Goal: Task Accomplishment & Management: Manage account settings

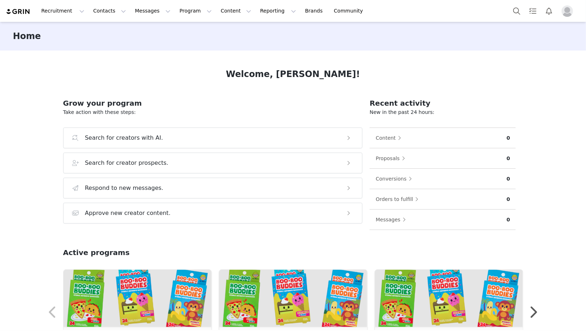
click at [568, 16] on span "Profile" at bounding box center [566, 10] width 11 height 11
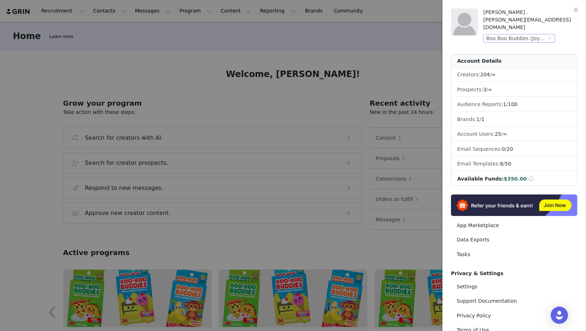
click at [541, 34] on div "Boo Boo Buddies (Joybyte)" at bounding box center [516, 38] width 60 height 8
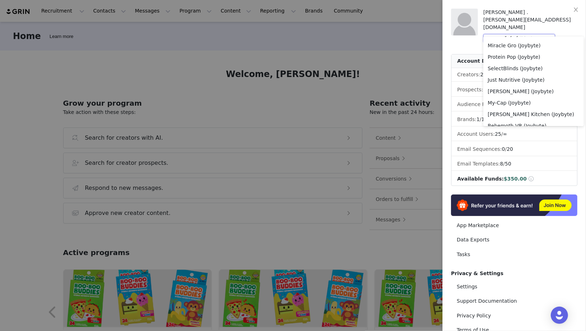
scroll to position [330, 0]
click at [522, 83] on li "Just Nutritive (Joybyte)" at bounding box center [533, 80] width 100 height 11
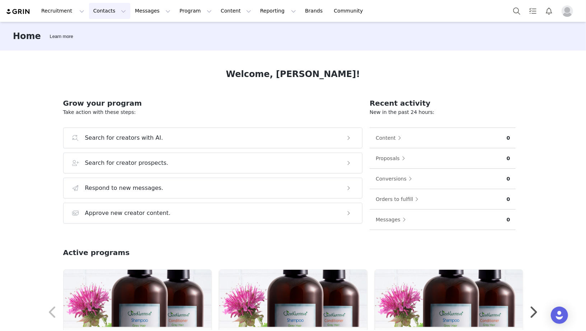
click at [95, 16] on button "Contacts Contacts" at bounding box center [109, 11] width 41 height 16
click at [94, 45] on p "Prospects" at bounding box center [102, 45] width 24 height 8
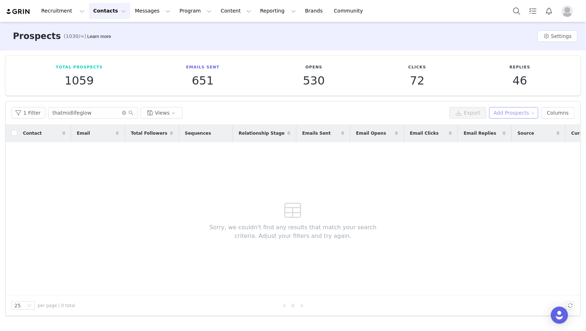
click at [525, 114] on button "Add Prospects" at bounding box center [513, 112] width 49 height 11
click at [520, 120] on ul "Add a Prospect Import Prospects" at bounding box center [513, 133] width 60 height 26
click at [515, 129] on span "Add a Prospect" at bounding box center [515, 127] width 38 height 8
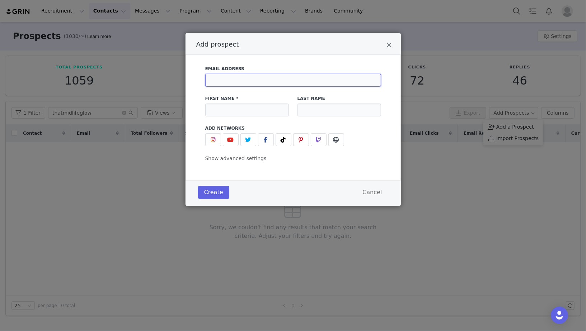
click at [325, 81] on input "Add prospect" at bounding box center [293, 80] width 176 height 13
paste input "kourtneycollabs15@gmail.com"
type input "kourtneycollabs15@gmail.com"
click at [267, 110] on input "Add prospect" at bounding box center [247, 110] width 84 height 13
paste input "Kourtney ✨| mom•nurse•disney"
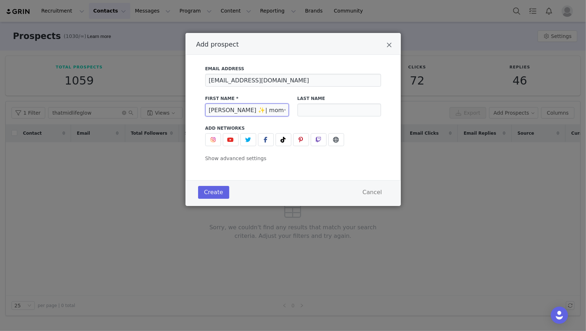
scroll to position [0, 6]
type input "Kourtney ✨| mom•nurse•disney"
click at [287, 142] on button "Add prospect" at bounding box center [283, 139] width 16 height 13
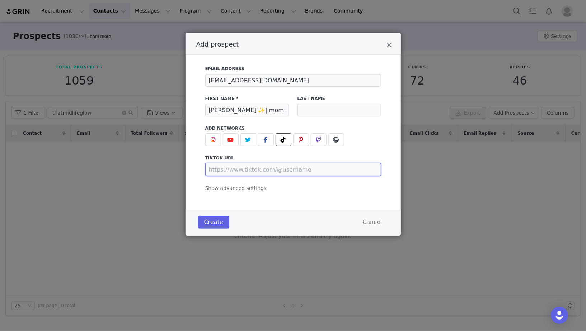
click at [272, 174] on input "Add prospect" at bounding box center [293, 169] width 176 height 13
paste input "https://www.tiktok.com/@sparkle_and_sass"
type input "https://www.tiktok.com/@sparkle_and_sass"
click at [249, 191] on span "Show advanced settings" at bounding box center [235, 188] width 61 height 6
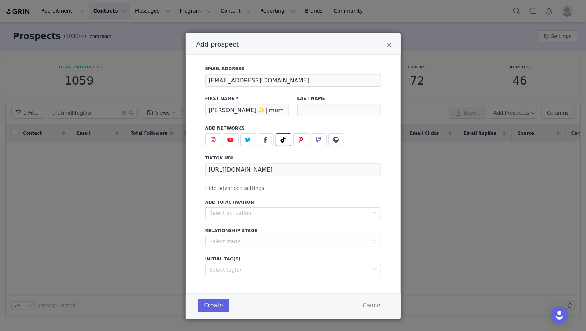
click at [243, 207] on div "Add to Activation Select activation" at bounding box center [293, 209] width 176 height 20
click at [242, 212] on div "Select activation" at bounding box center [288, 213] width 159 height 7
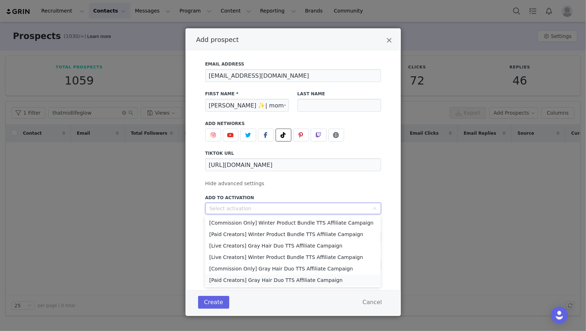
scroll to position [7, 0]
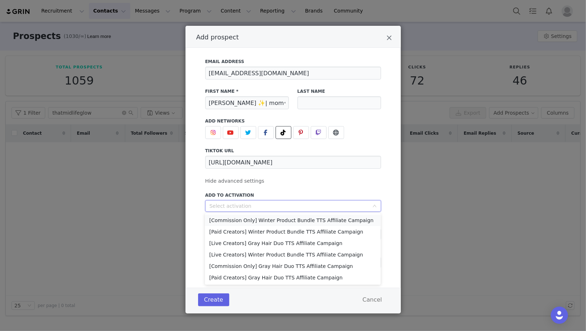
click at [292, 219] on li "[Commission Only] Winter Product Bundle TTS Affiliate Campaign" at bounding box center [293, 220] width 176 height 11
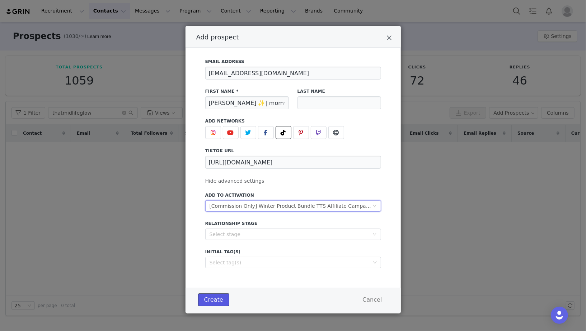
click at [199, 302] on button "Create" at bounding box center [213, 300] width 31 height 13
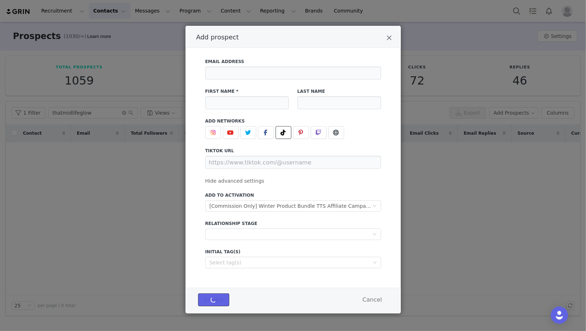
scroll to position [0, 0]
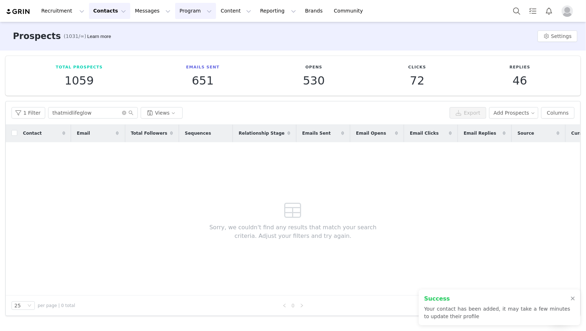
click at [175, 13] on button "Program Program" at bounding box center [195, 11] width 41 height 16
click at [171, 29] on p "Activations" at bounding box center [184, 32] width 28 height 8
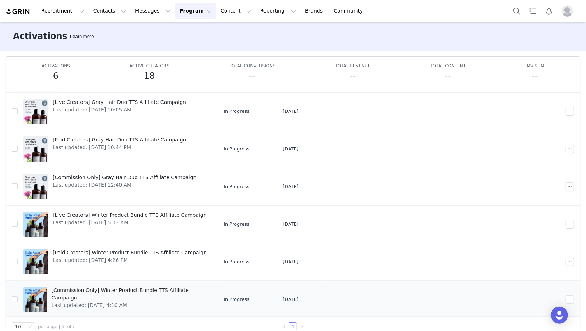
scroll to position [37, 0]
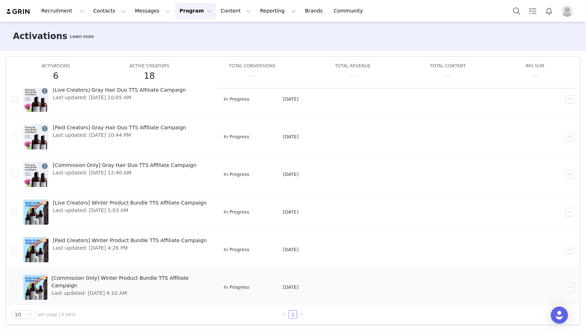
click at [198, 290] on span "Last updated: Sep 10, 2025 4:10 AM" at bounding box center [130, 294] width 156 height 8
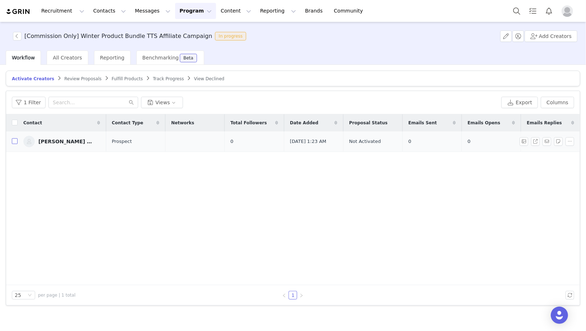
click at [13, 140] on input "checkbox" at bounding box center [15, 141] width 6 height 6
checkbox input "true"
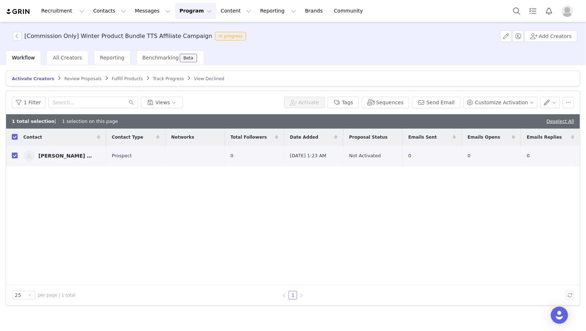
click at [111, 225] on div "Contact Contact Type Networks Total Followers Date Added Proposal Status Emails…" at bounding box center [292, 207] width 573 height 157
click at [317, 99] on button "Activate" at bounding box center [304, 102] width 41 height 11
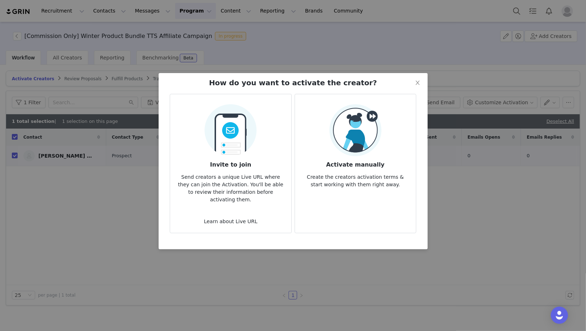
click at [370, 171] on p "Create the creators activation terms & start working with them right away." at bounding box center [354, 178] width 109 height 19
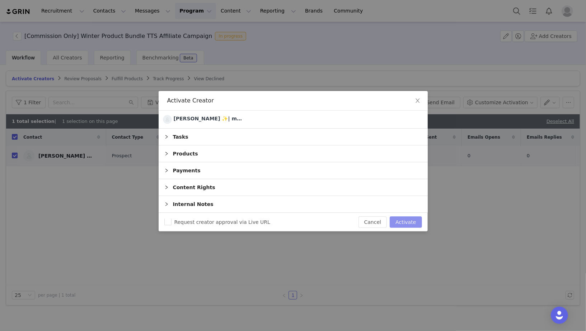
click at [409, 225] on button "Activate" at bounding box center [405, 222] width 32 height 11
checkbox input "false"
